Goal: Task Accomplishment & Management: Complete application form

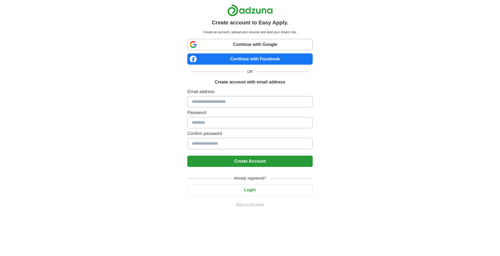
click at [210, 102] on input at bounding box center [249, 101] width 125 height 11
click at [209, 103] on input at bounding box center [249, 101] width 125 height 11
click at [244, 98] on input at bounding box center [249, 101] width 125 height 11
click at [252, 80] on h1 "Create account with email address" at bounding box center [250, 82] width 70 height 6
click at [251, 80] on h1 "Create account with email address" at bounding box center [250, 82] width 70 height 6
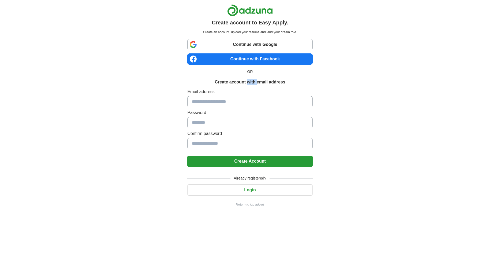
click at [251, 80] on h1 "Create account with email address" at bounding box center [250, 82] width 70 height 6
click at [228, 106] on input at bounding box center [249, 101] width 125 height 11
type input "**********"
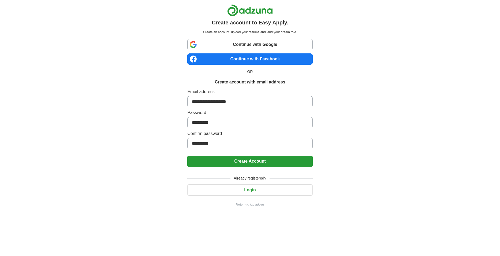
click at [187, 155] on button "Create Account" at bounding box center [249, 160] width 125 height 11
